Goal: Information Seeking & Learning: Learn about a topic

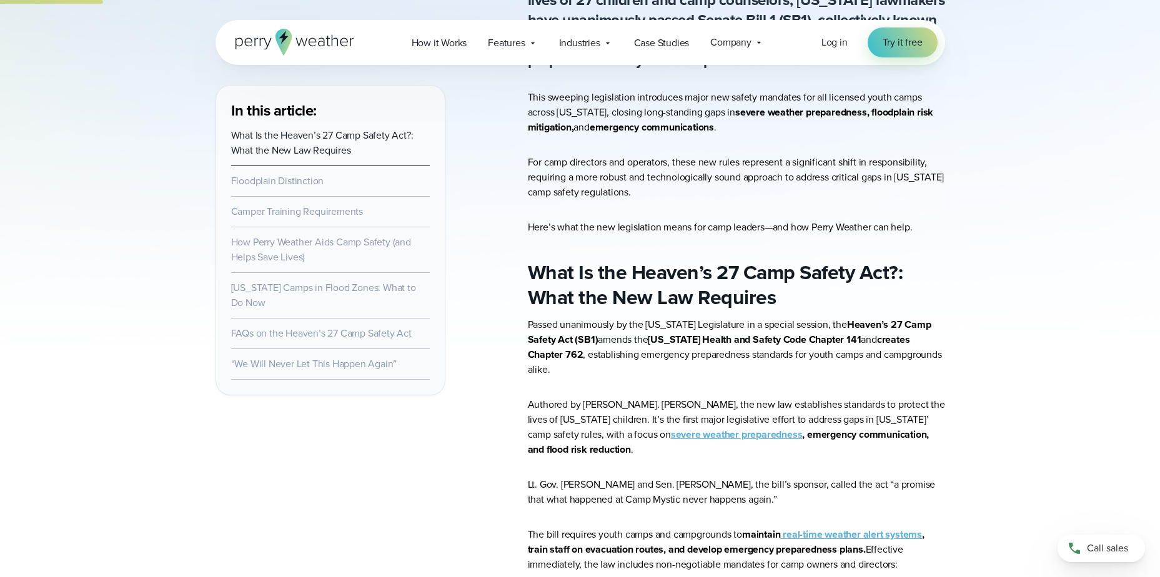
click at [343, 357] on link "“We Will Never Let This Happen Again”" at bounding box center [314, 364] width 166 height 14
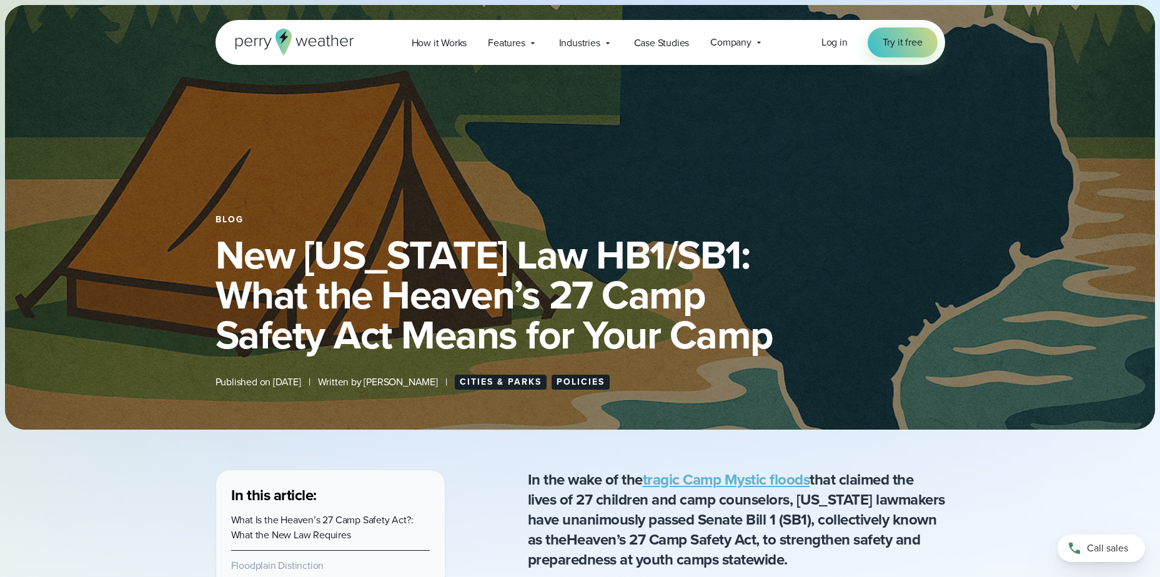
click at [312, 34] on icon at bounding box center [294, 42] width 119 height 27
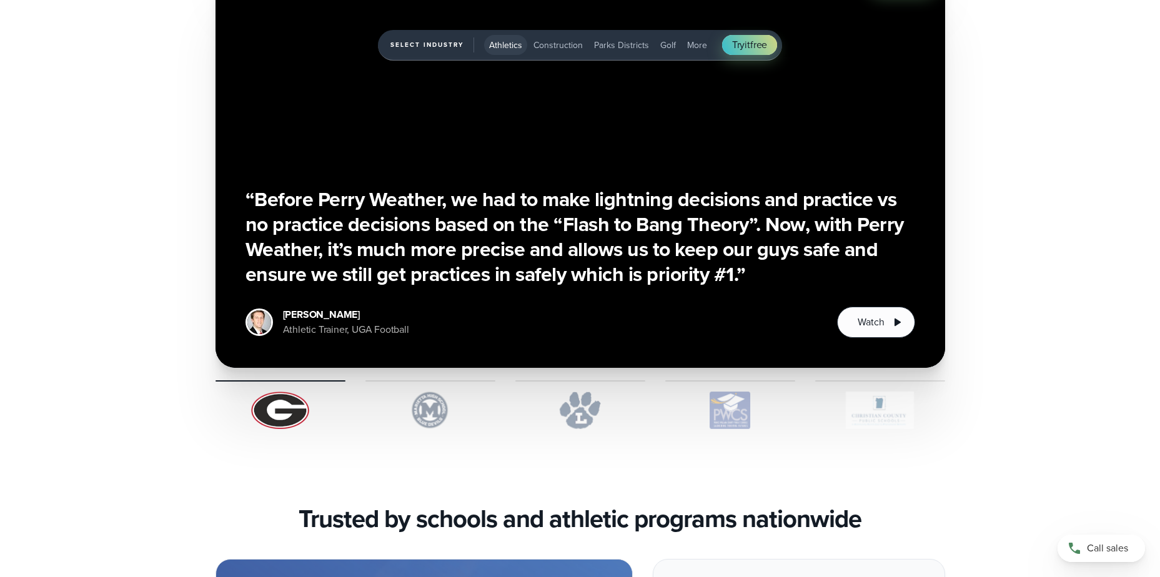
scroll to position [3122, 0]
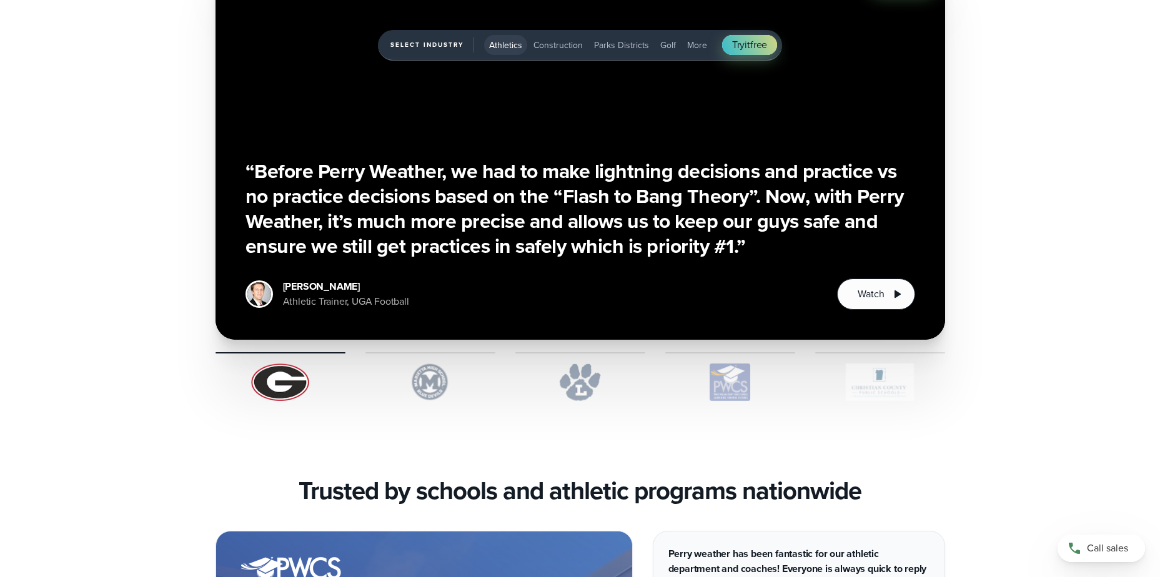
click at [463, 365] on img "1 of 5" at bounding box center [430, 381] width 130 height 37
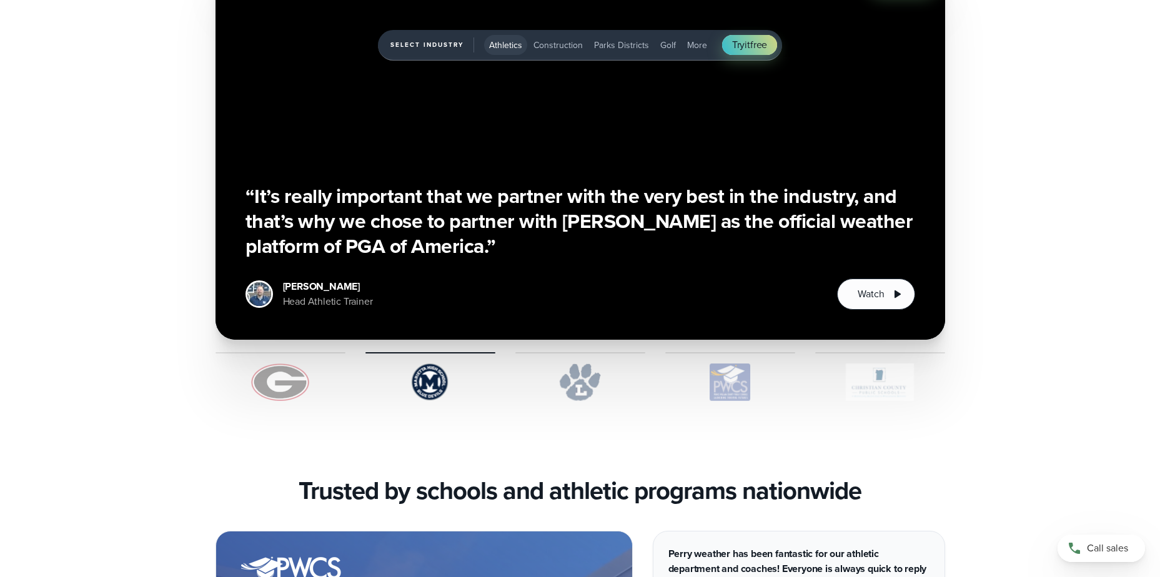
click at [317, 372] on img "1 of 5" at bounding box center [280, 381] width 130 height 37
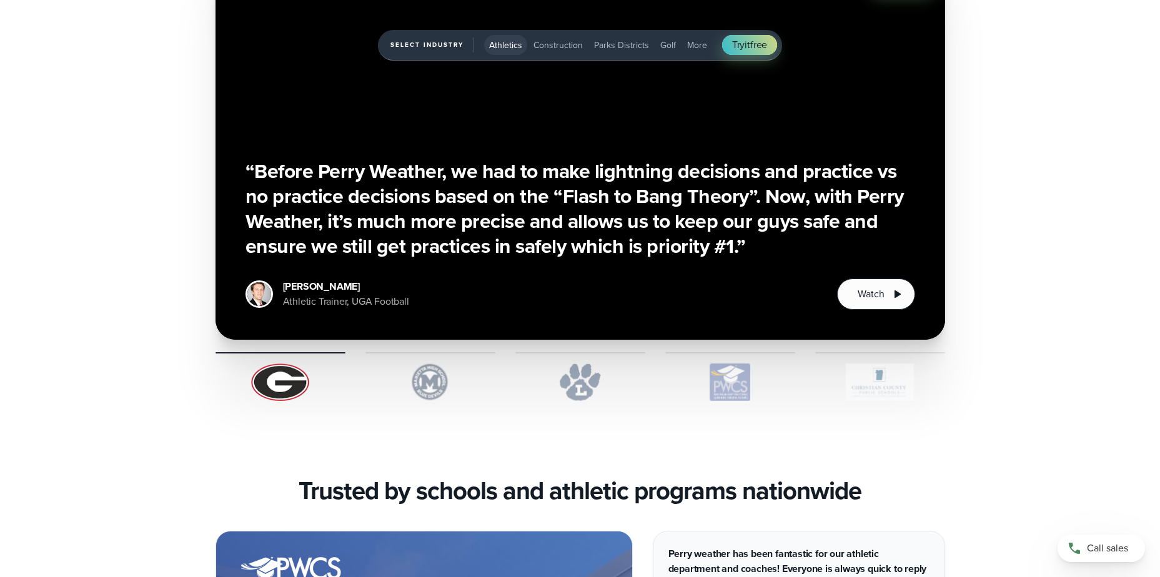
click at [445, 391] on img "1 of 5" at bounding box center [430, 381] width 130 height 37
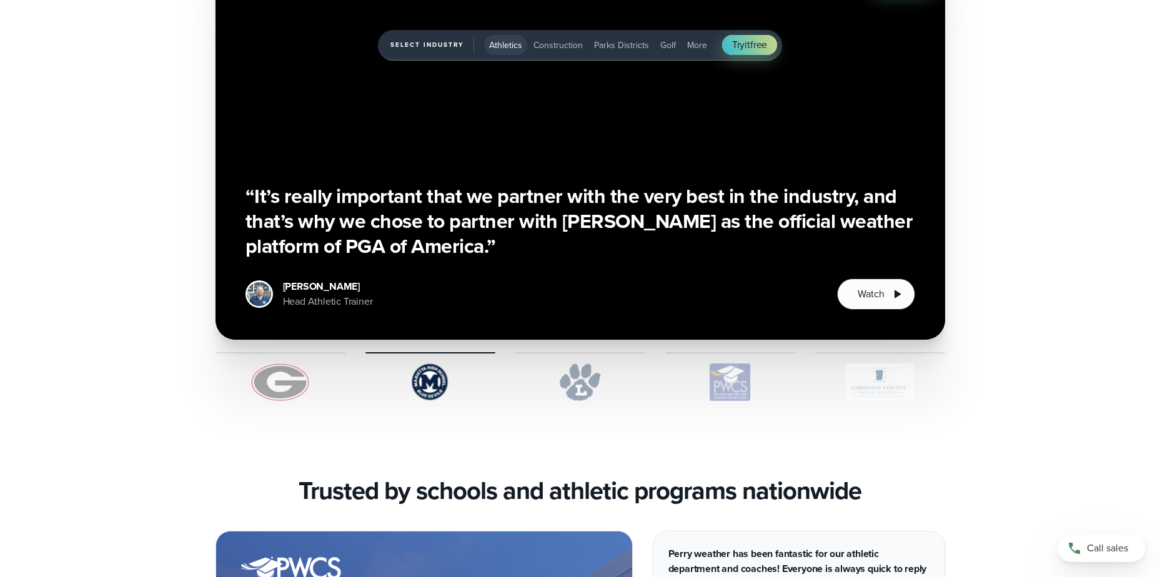
click at [540, 384] on img "1 of 5" at bounding box center [580, 381] width 130 height 37
